Goal: Use online tool/utility: Utilize a website feature to perform a specific function

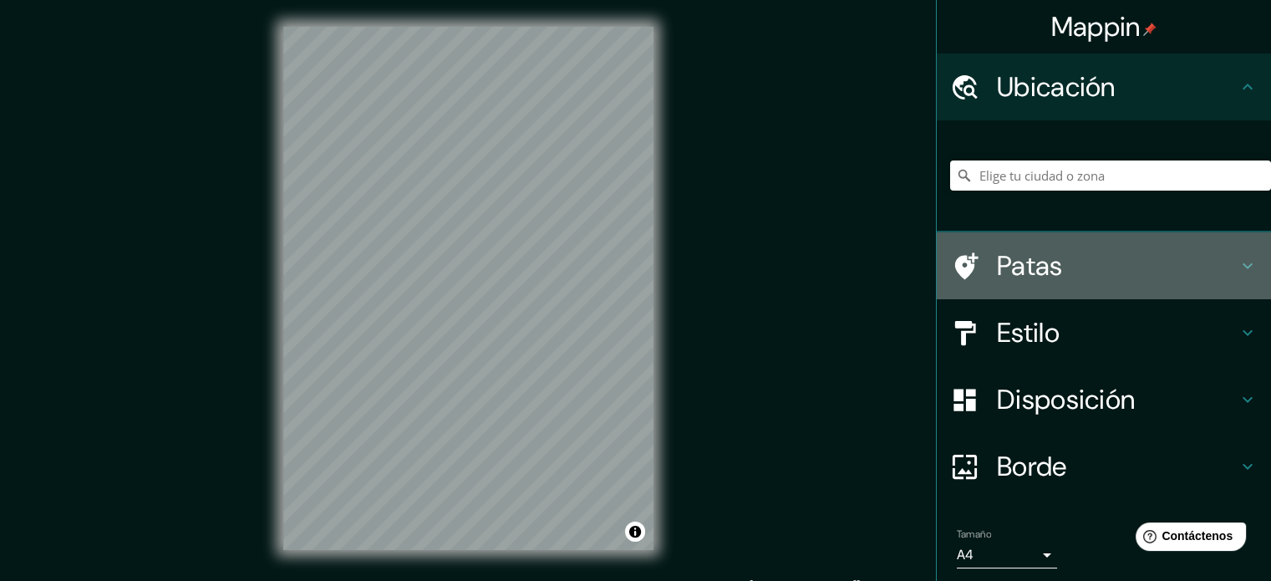
click at [1071, 259] on h4 "Patas" at bounding box center [1117, 265] width 241 height 33
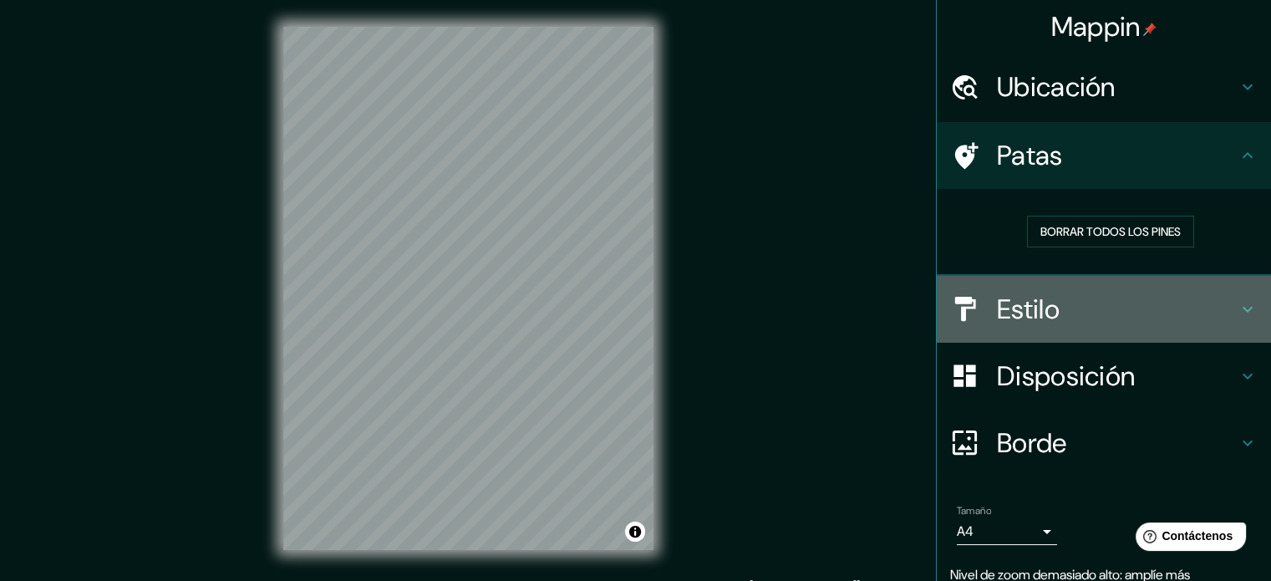
click at [1041, 308] on font "Estilo" at bounding box center [1028, 309] width 63 height 35
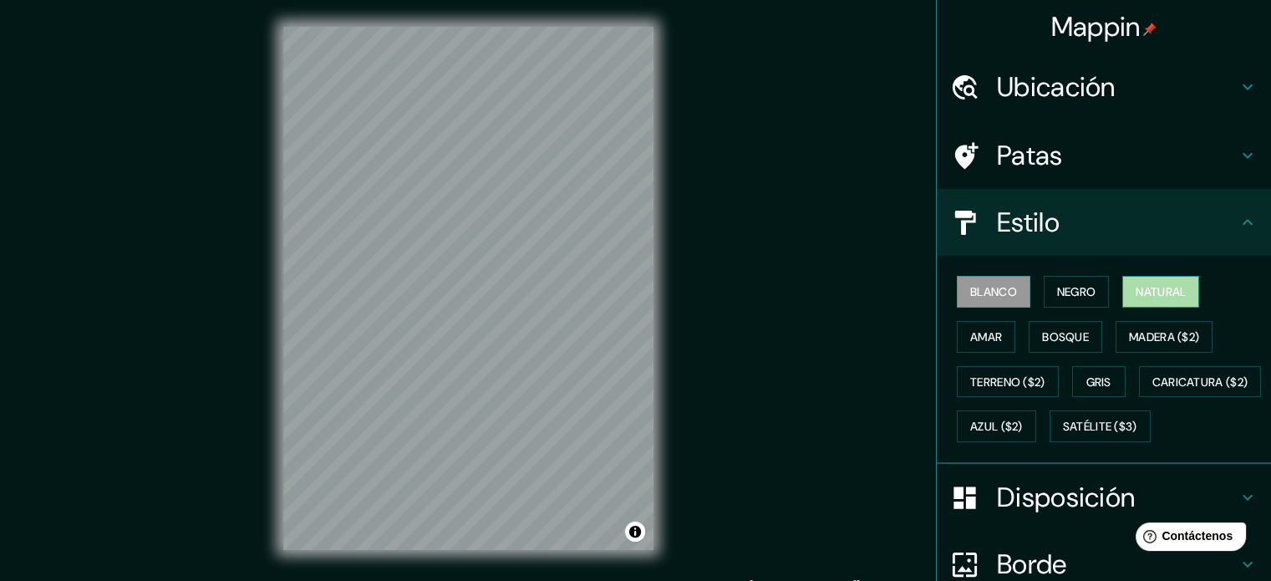
click at [1136, 294] on font "Natural" at bounding box center [1161, 291] width 50 height 15
click at [977, 296] on font "Blanco" at bounding box center [993, 291] width 47 height 15
click at [1061, 289] on font "Negro" at bounding box center [1076, 291] width 39 height 15
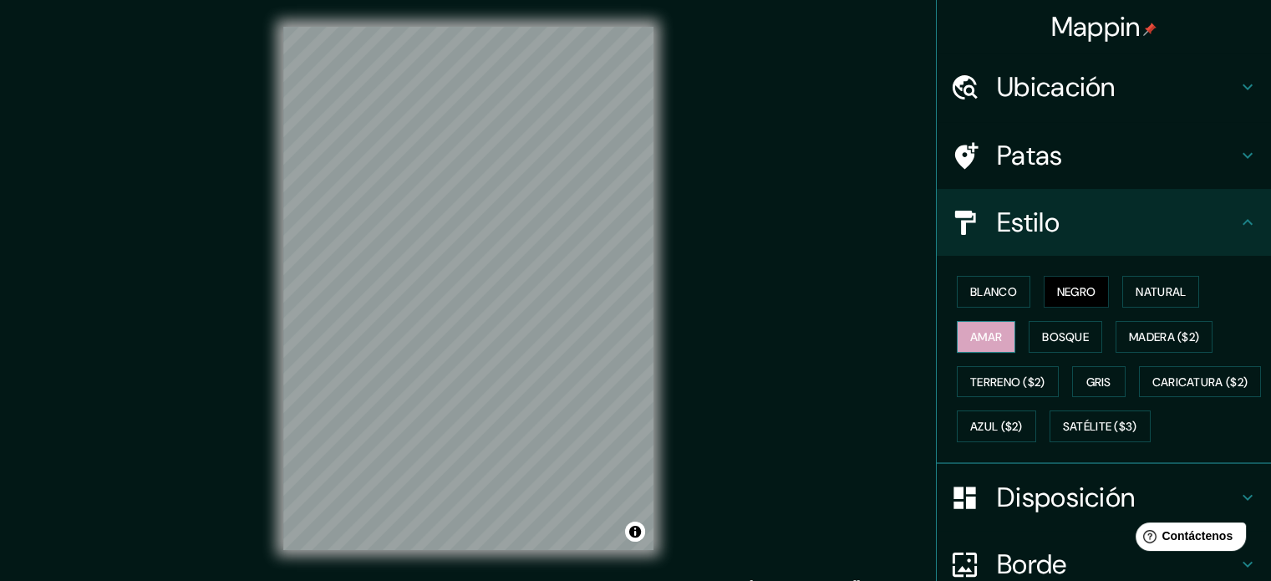
click at [970, 338] on font "Amar" at bounding box center [986, 336] width 32 height 15
click at [1155, 284] on font "Natural" at bounding box center [1161, 291] width 50 height 15
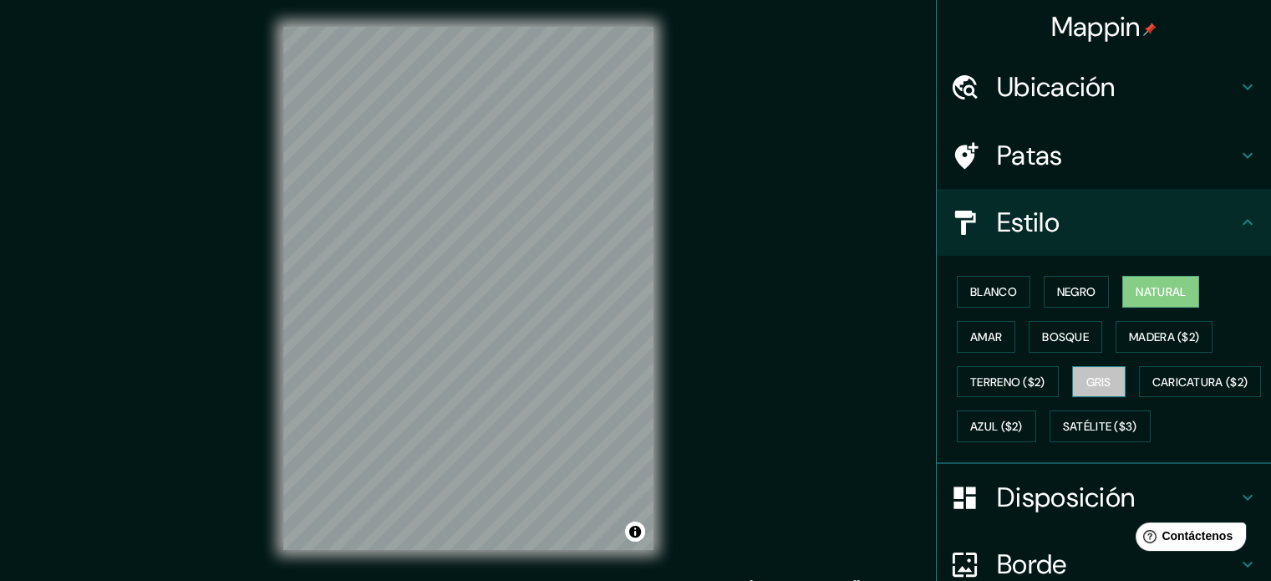
click at [1086, 384] on font "Gris" at bounding box center [1098, 381] width 25 height 15
click at [985, 290] on font "Blanco" at bounding box center [993, 291] width 47 height 15
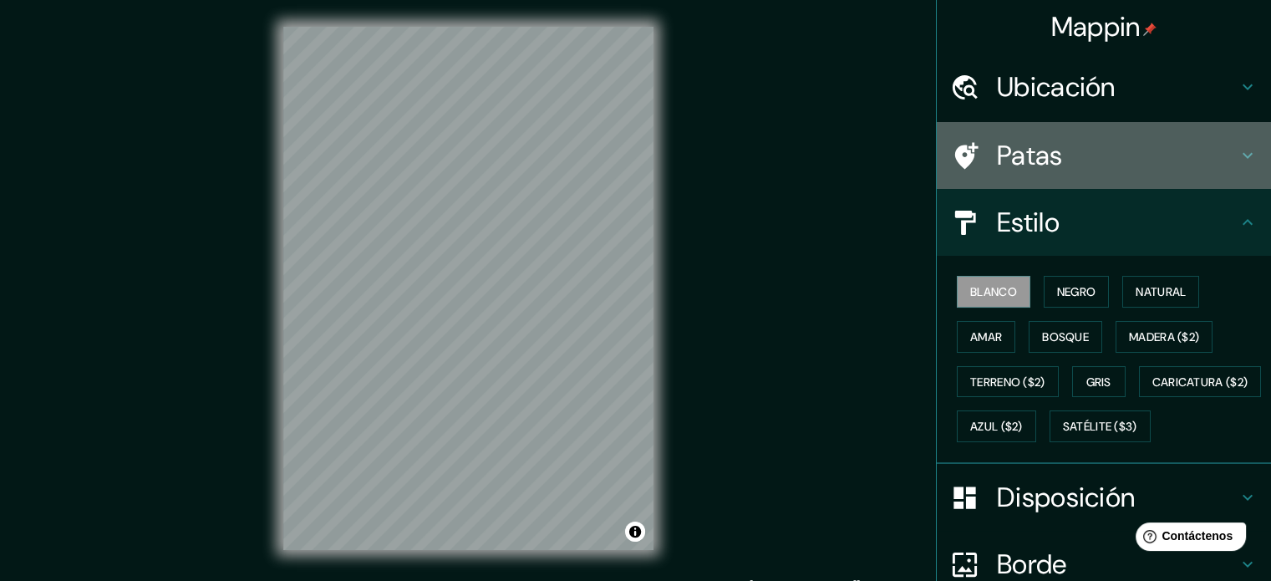
click at [1041, 156] on font "Patas" at bounding box center [1030, 155] width 66 height 35
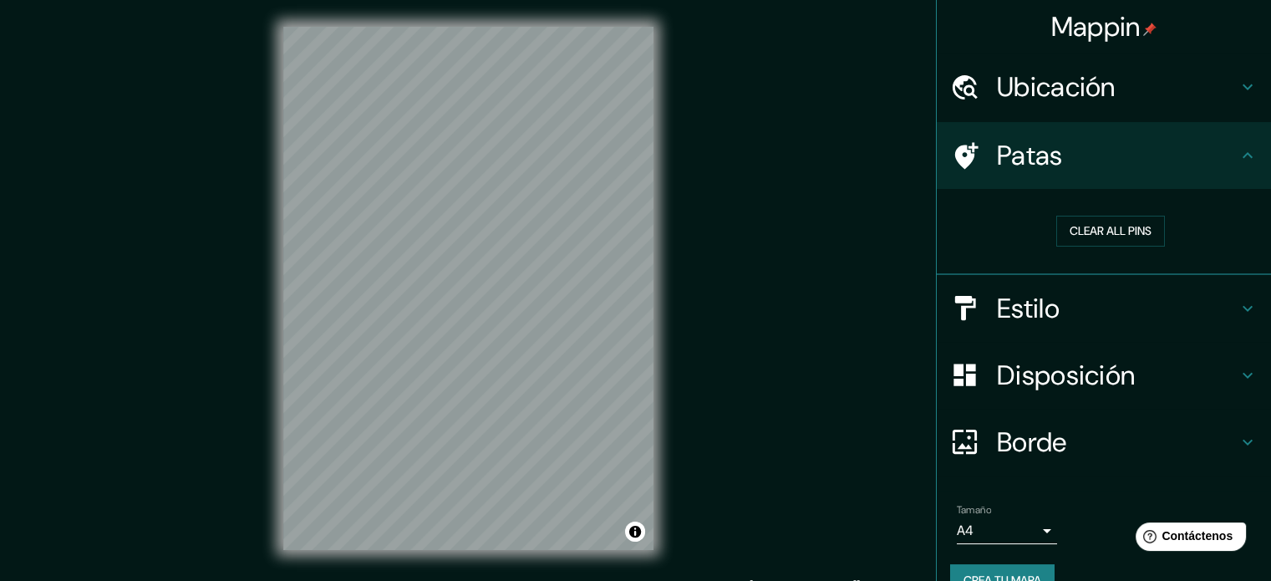
click at [1041, 156] on font "Patas" at bounding box center [1030, 155] width 66 height 35
click at [1040, 100] on font "Ubicación" at bounding box center [1056, 86] width 119 height 35
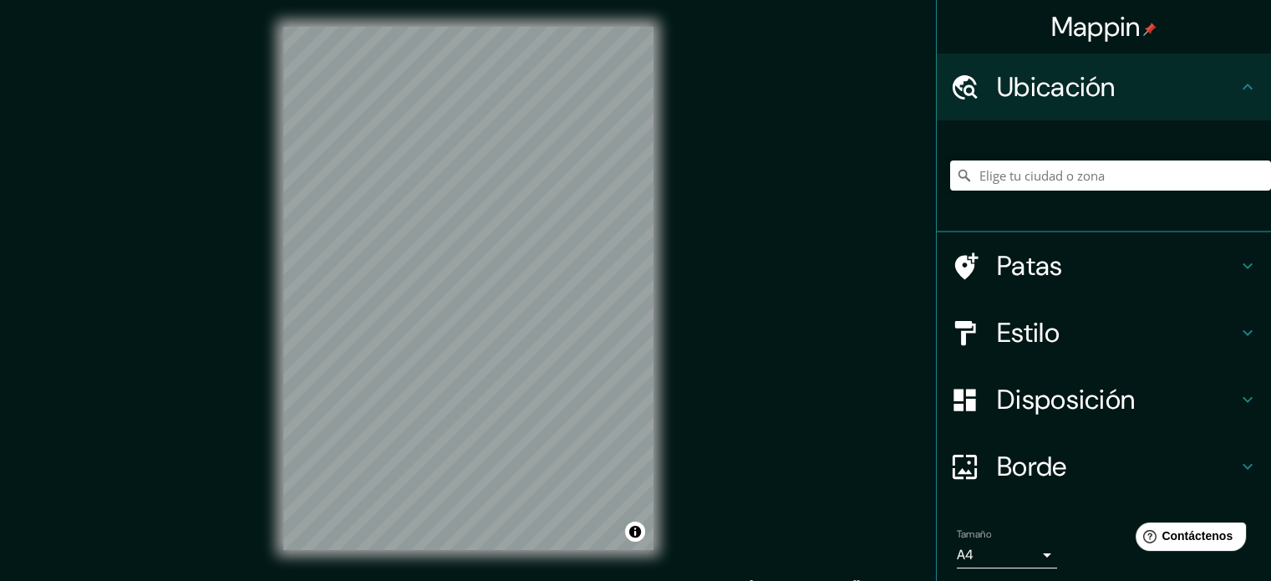
click at [1040, 100] on font "Ubicación" at bounding box center [1056, 86] width 119 height 35
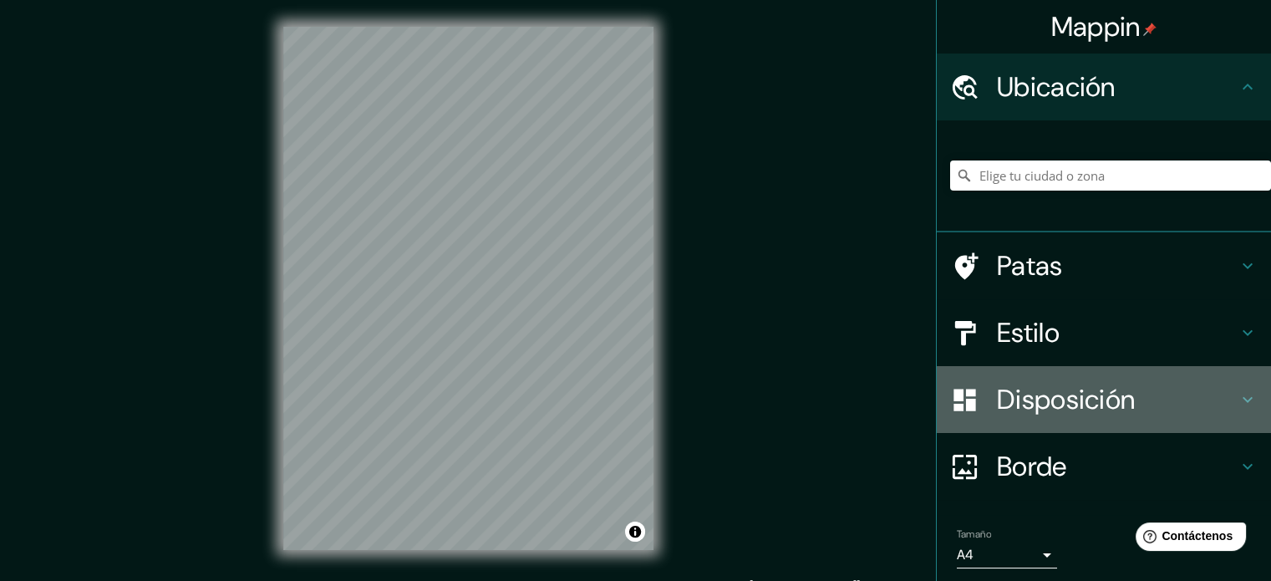
click at [1004, 409] on font "Disposición" at bounding box center [1066, 399] width 138 height 35
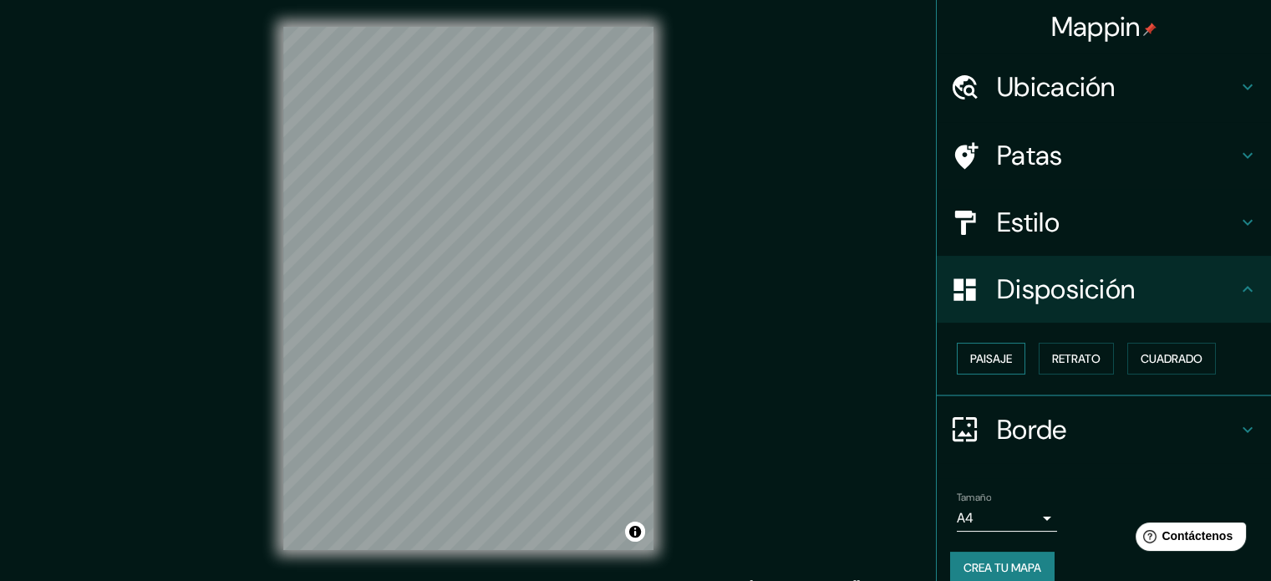
click at [999, 360] on font "Paisaje" at bounding box center [991, 358] width 42 height 15
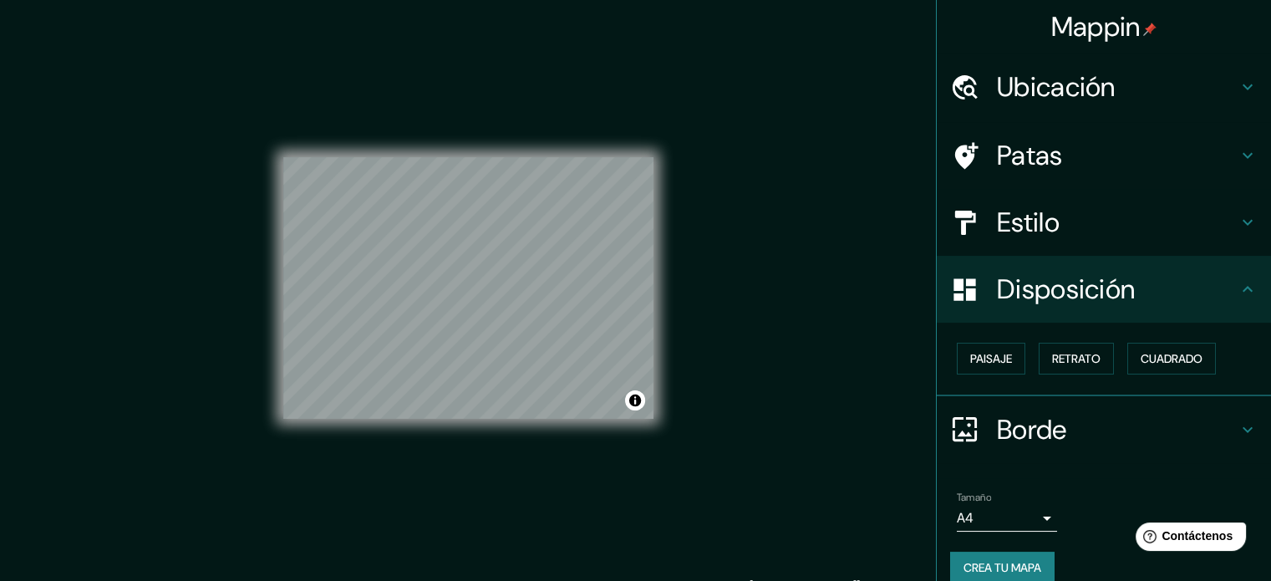
click at [1054, 214] on div "Estilo" at bounding box center [1104, 222] width 334 height 67
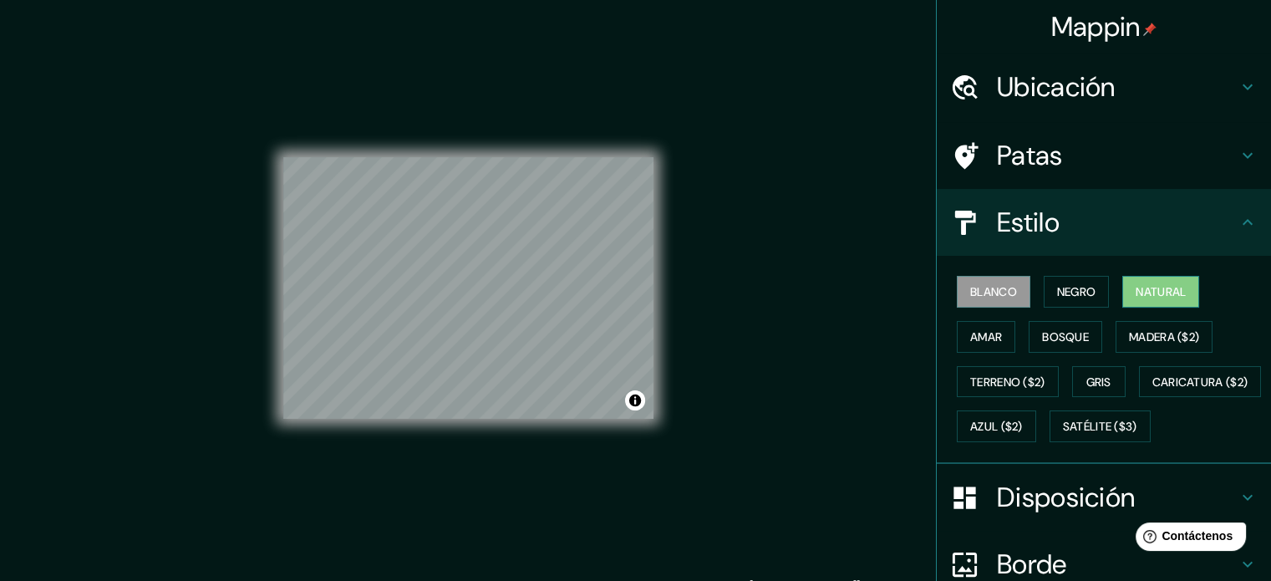
click at [1136, 287] on font "Natural" at bounding box center [1161, 291] width 50 height 15
click at [1070, 288] on font "Negro" at bounding box center [1076, 291] width 39 height 15
click at [998, 286] on font "Blanco" at bounding box center [993, 291] width 47 height 15
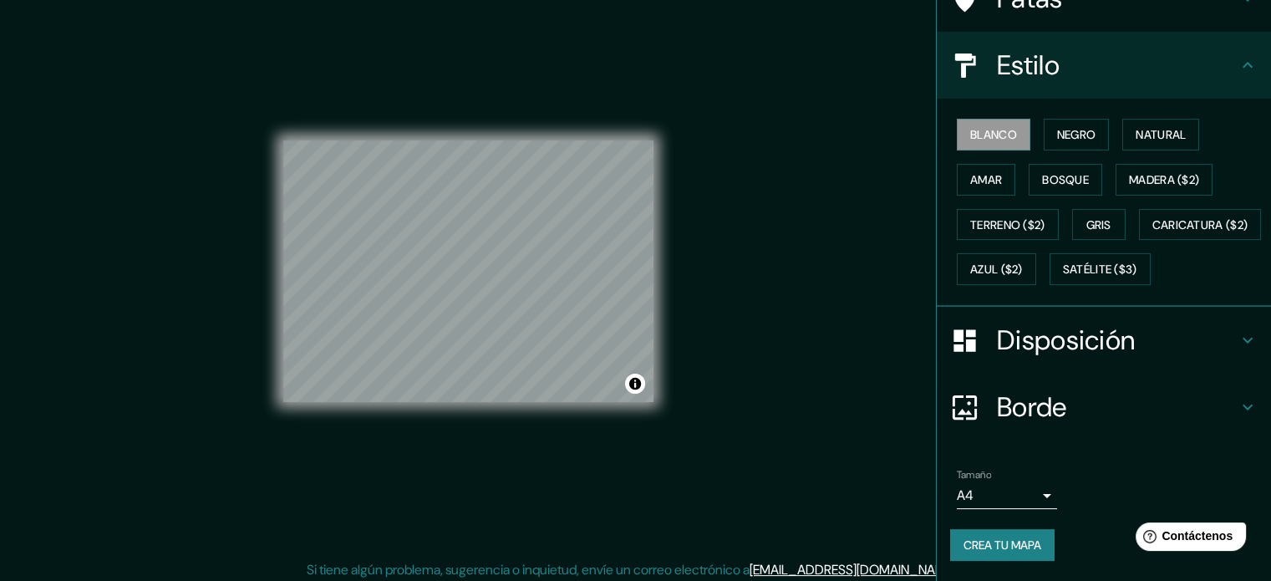
scroll to position [22, 0]
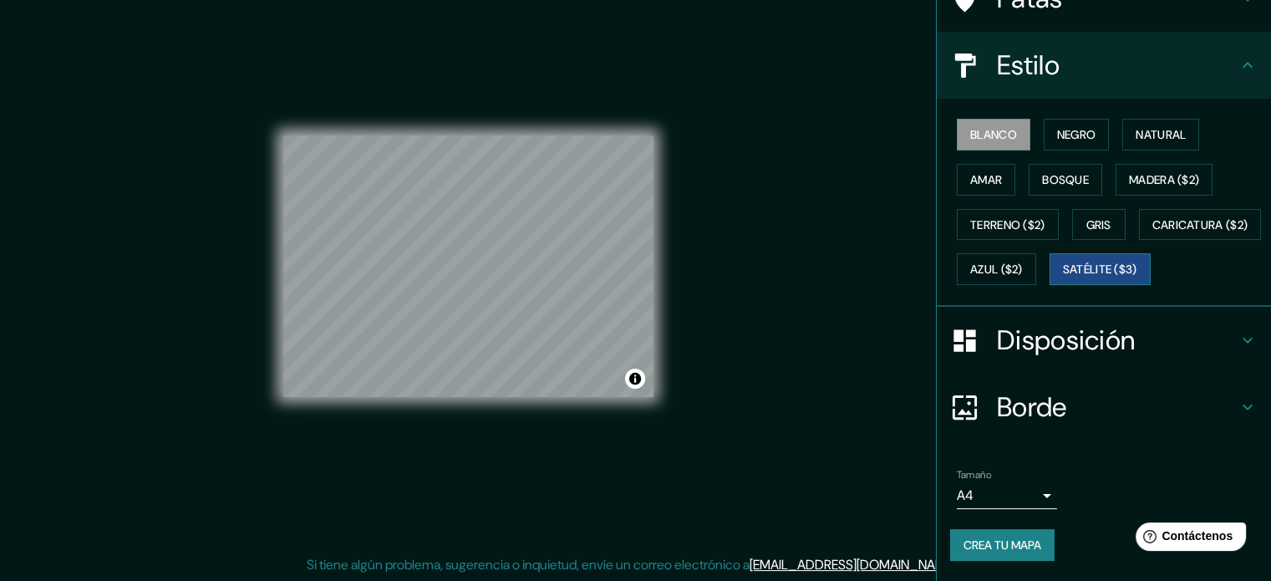
click at [1063, 265] on font "Satélite ($3)" at bounding box center [1100, 269] width 74 height 15
click at [1023, 262] on font "Azul ($2)" at bounding box center [996, 269] width 53 height 15
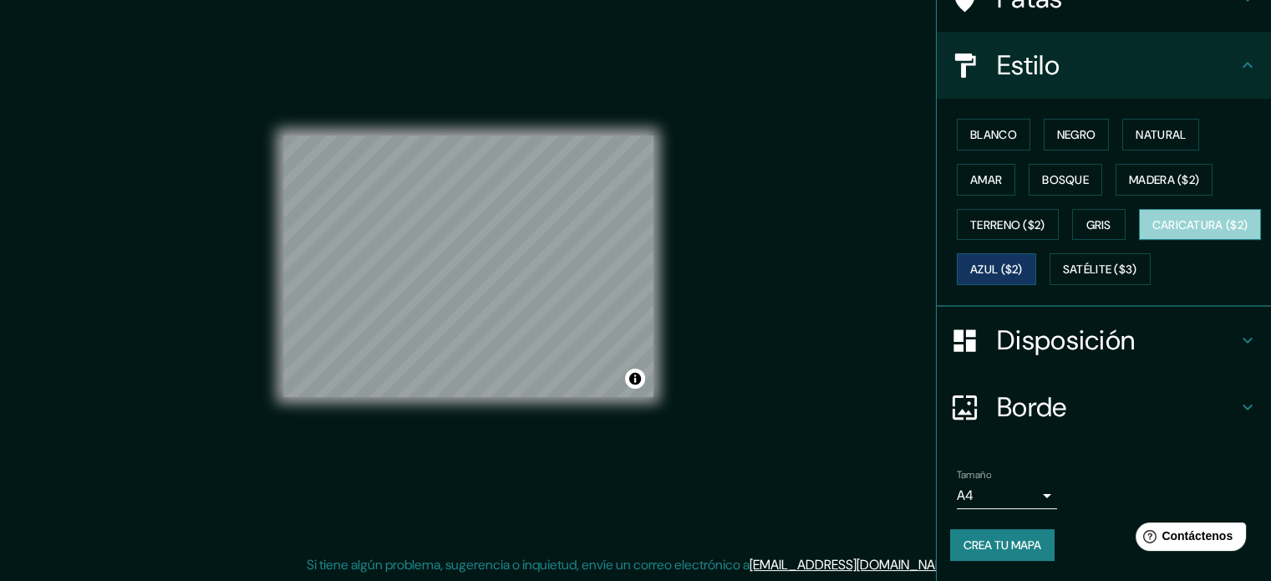
click at [1152, 223] on font "Caricatura ($2)" at bounding box center [1200, 224] width 96 height 15
click at [1086, 217] on font "Gris" at bounding box center [1098, 224] width 25 height 15
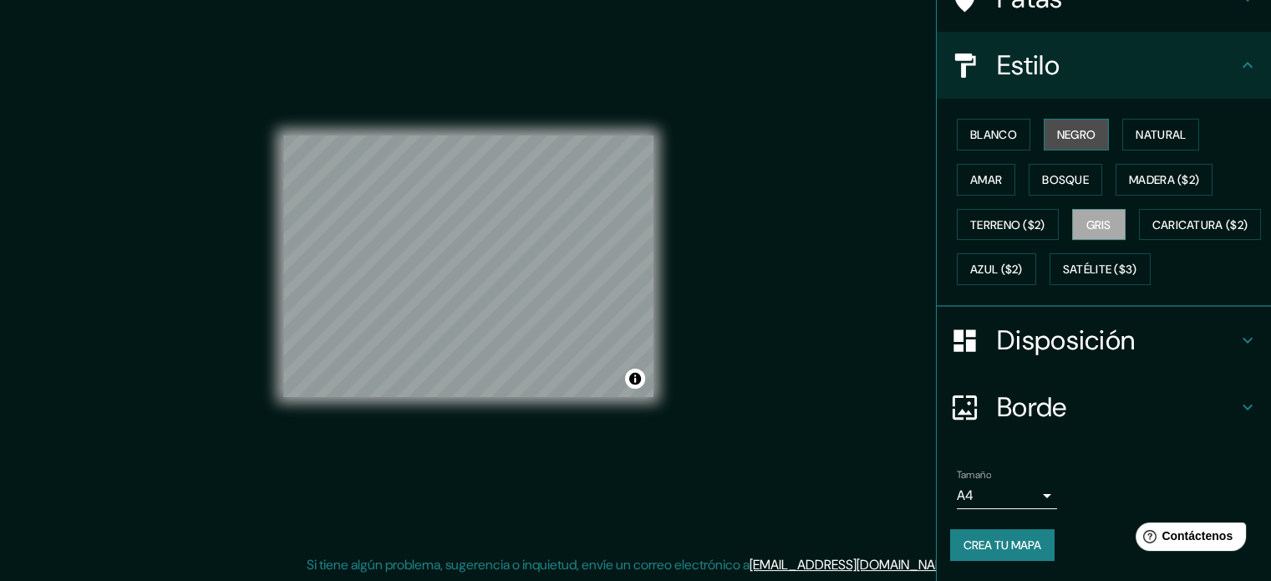
click at [1059, 127] on font "Negro" at bounding box center [1076, 134] width 39 height 15
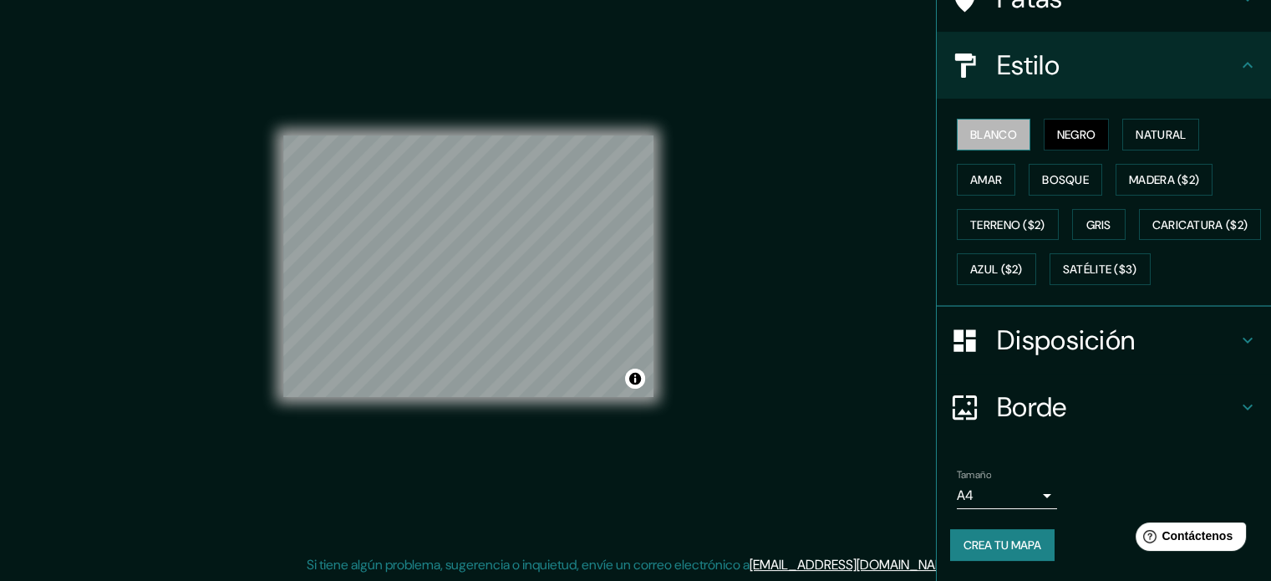
click at [1006, 119] on button "Blanco" at bounding box center [994, 135] width 74 height 32
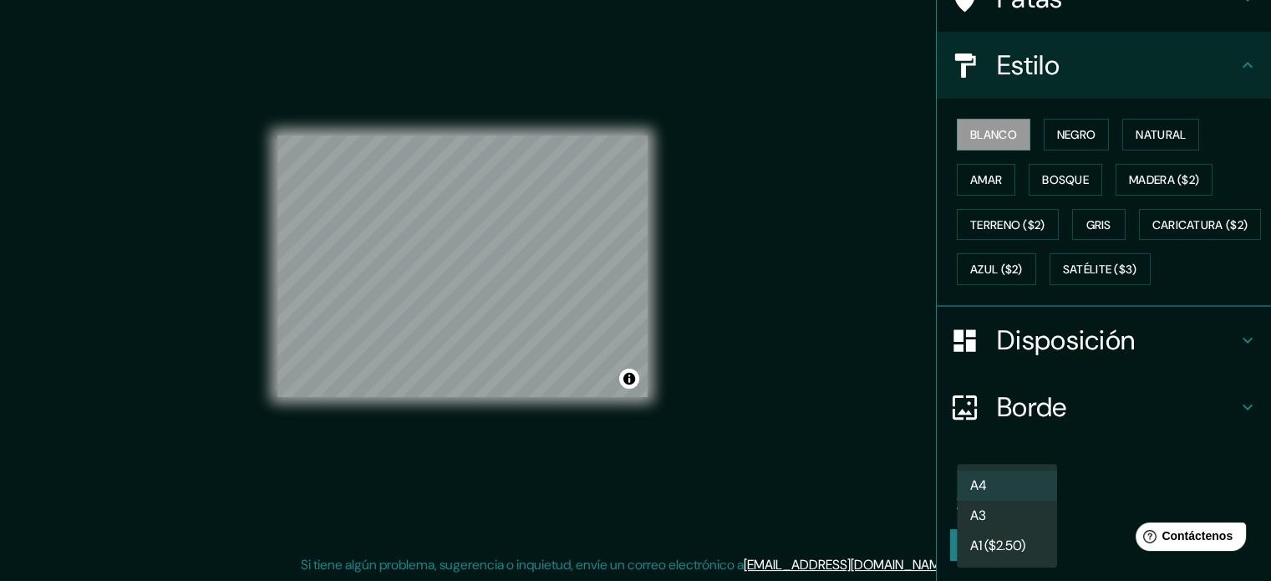
click at [1024, 498] on body "Mappin Ubicación Patas Estilo Blanco Negro Natural [PERSON_NAME] ($2) Terreno (…" at bounding box center [635, 268] width 1271 height 581
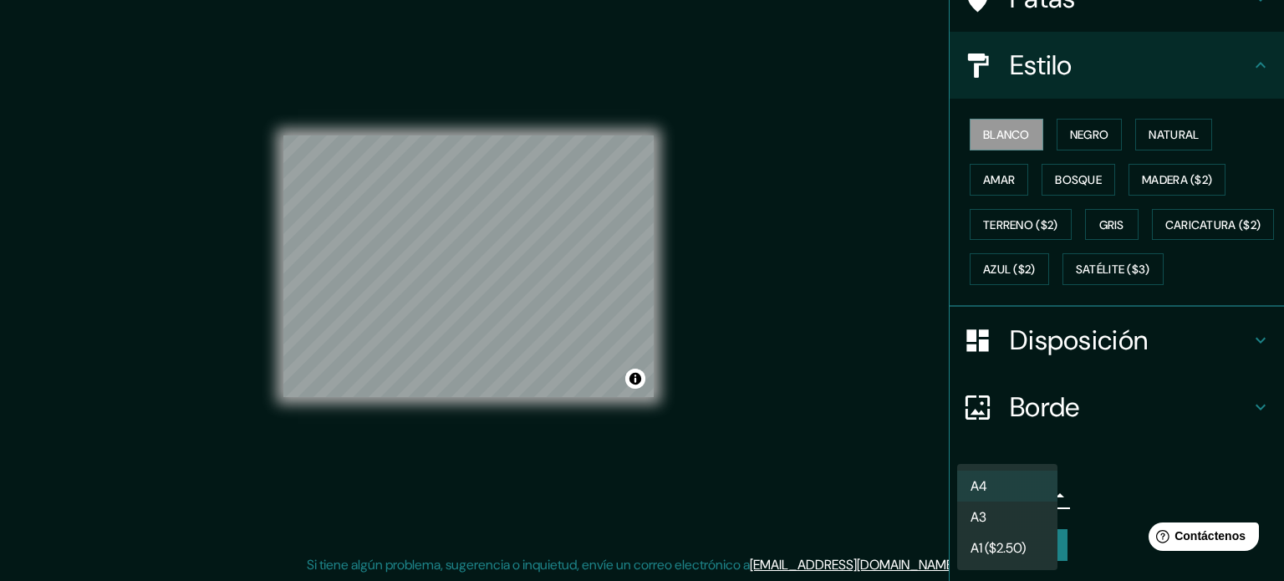
click at [1106, 481] on div at bounding box center [642, 290] width 1284 height 581
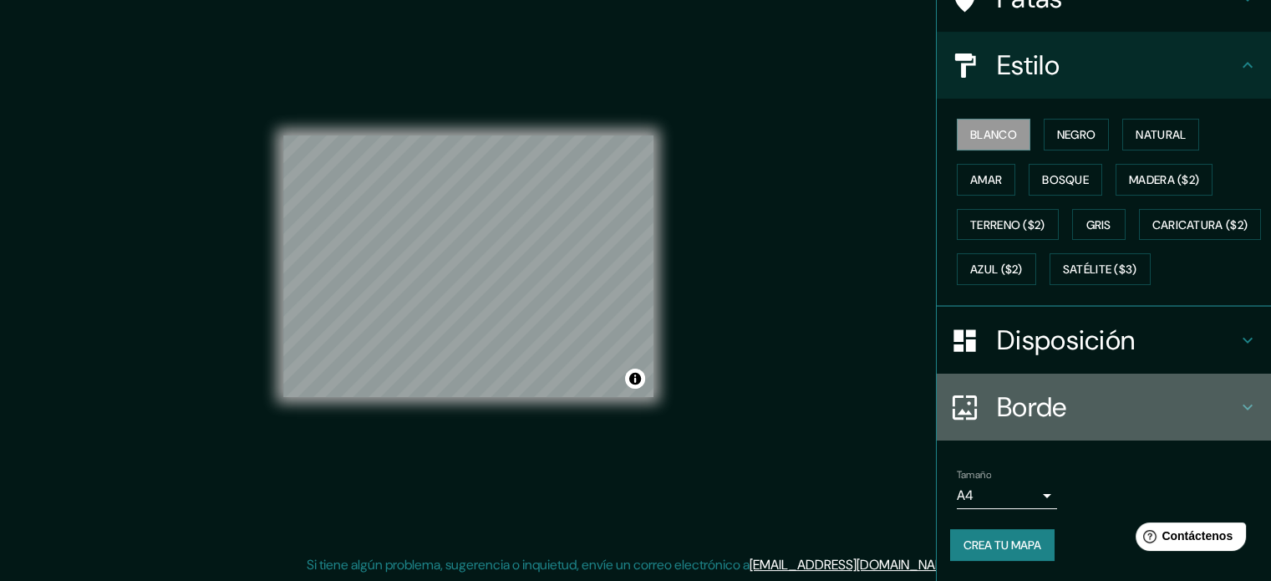
click at [1083, 405] on h4 "Borde" at bounding box center [1117, 406] width 241 height 33
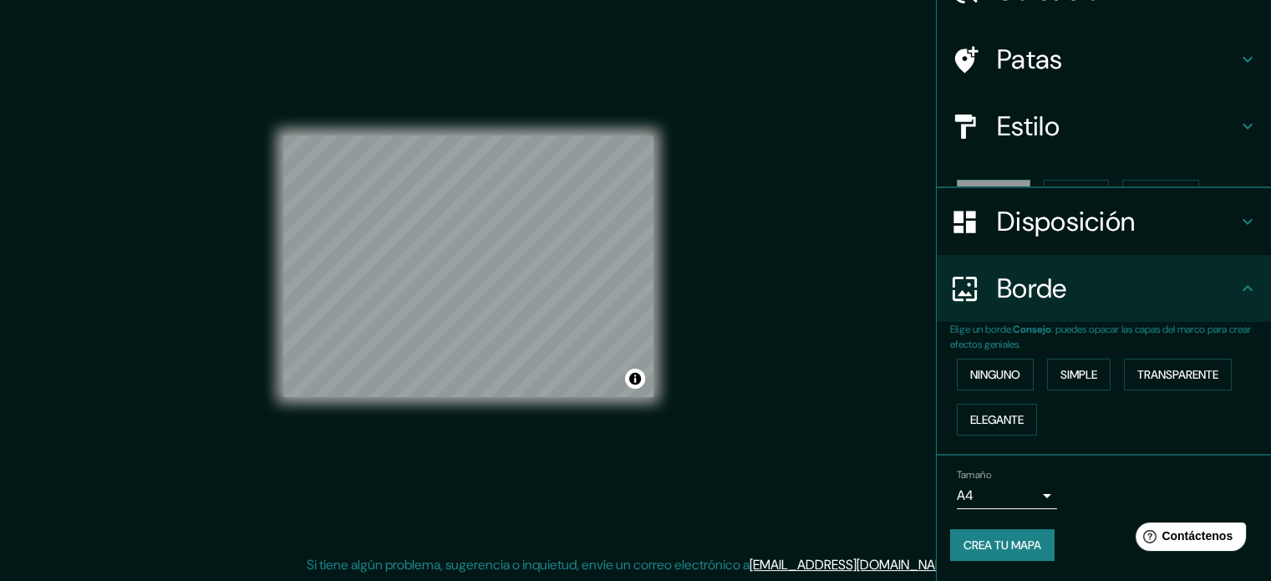
scroll to position [67, 0]
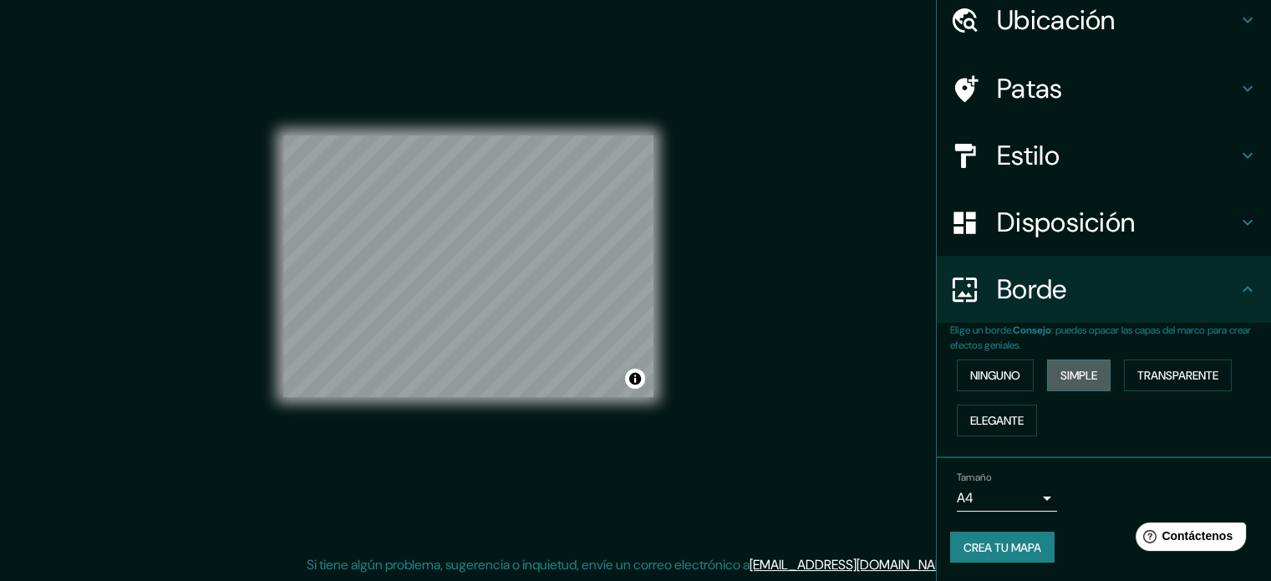
click at [1060, 368] on font "Simple" at bounding box center [1078, 375] width 37 height 15
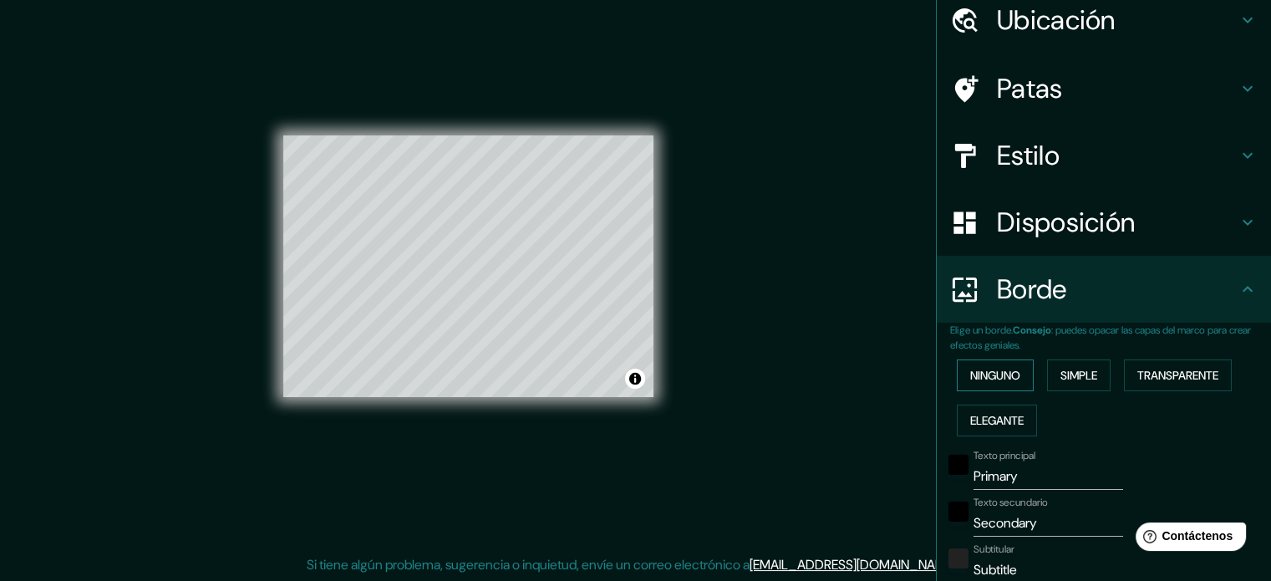
click at [1005, 374] on font "Ninguno" at bounding box center [995, 375] width 50 height 15
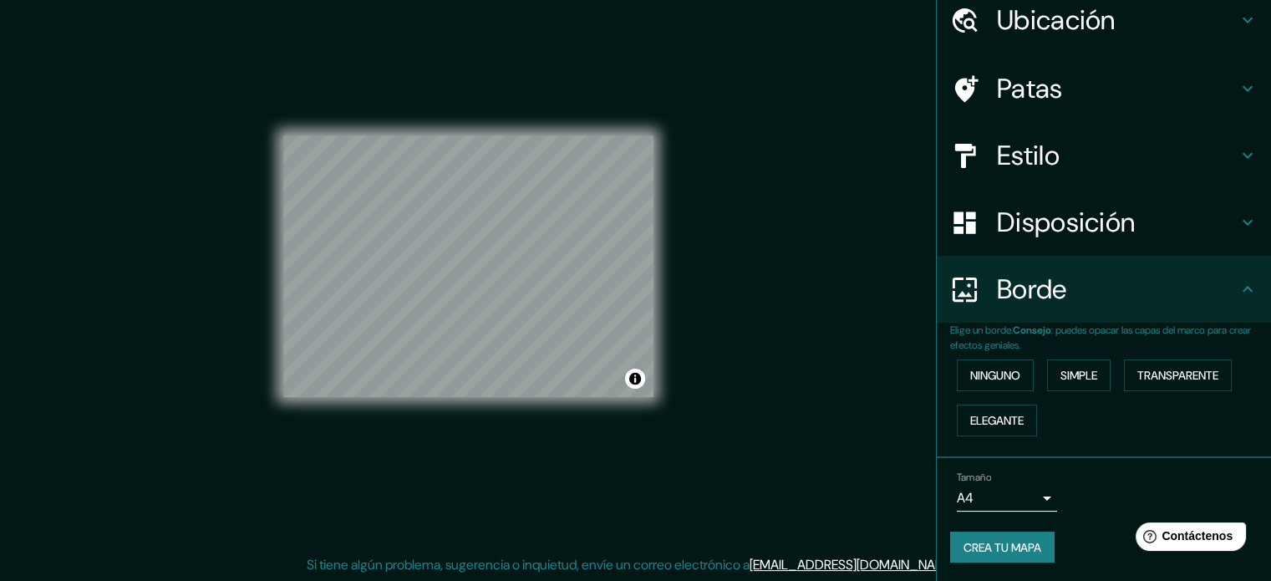
click at [1105, 458] on li "Tamaño A4 single Crea tu mapa" at bounding box center [1104, 520] width 334 height 125
